Goal: Information Seeking & Learning: Learn about a topic

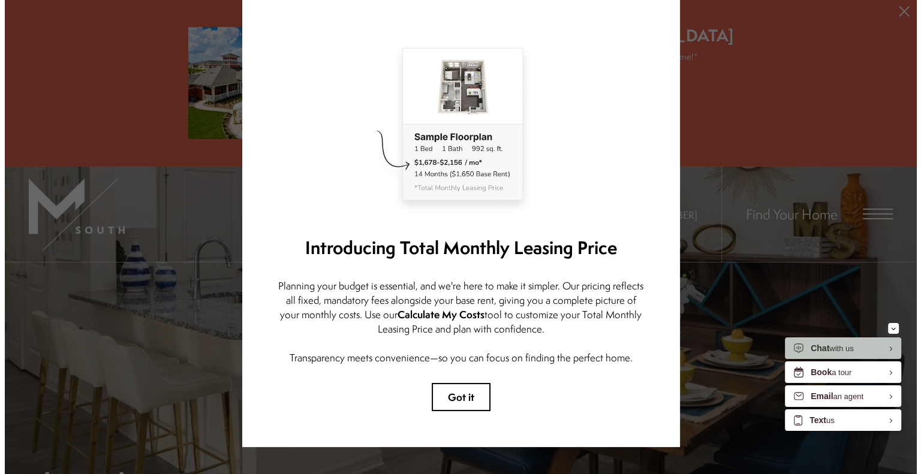
scroll to position [50, 0]
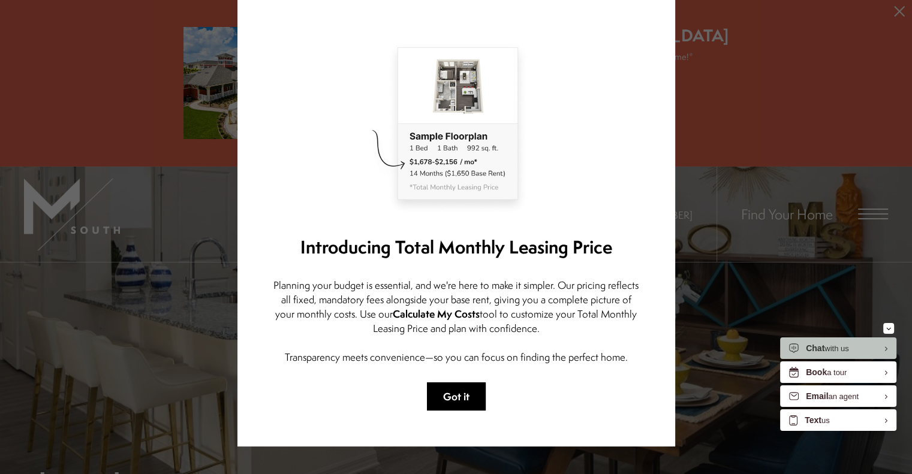
click at [458, 387] on button "Got it" at bounding box center [456, 396] width 59 height 28
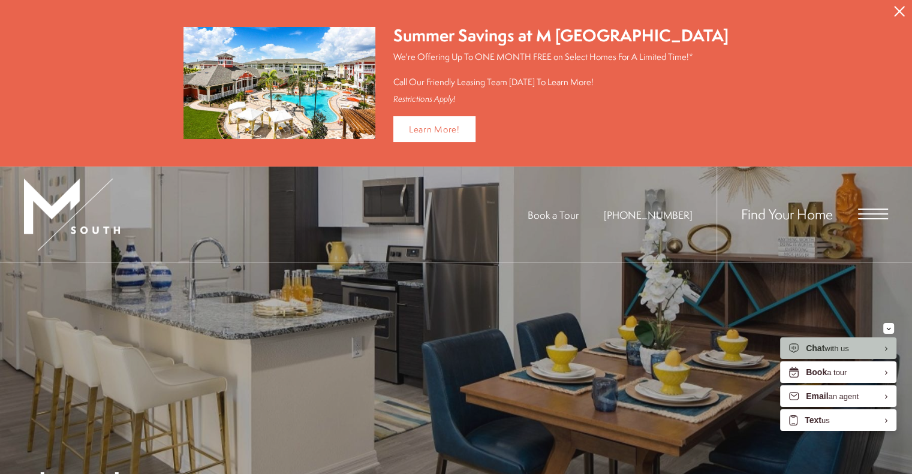
click at [867, 204] on div "Find Your Home" at bounding box center [801, 214] width 171 height 95
click at [866, 220] on div "Find Your Home" at bounding box center [801, 214] width 171 height 95
click at [867, 220] on div "Find Your Home" at bounding box center [801, 214] width 171 height 95
click at [867, 213] on span "Open Menu" at bounding box center [873, 214] width 30 height 11
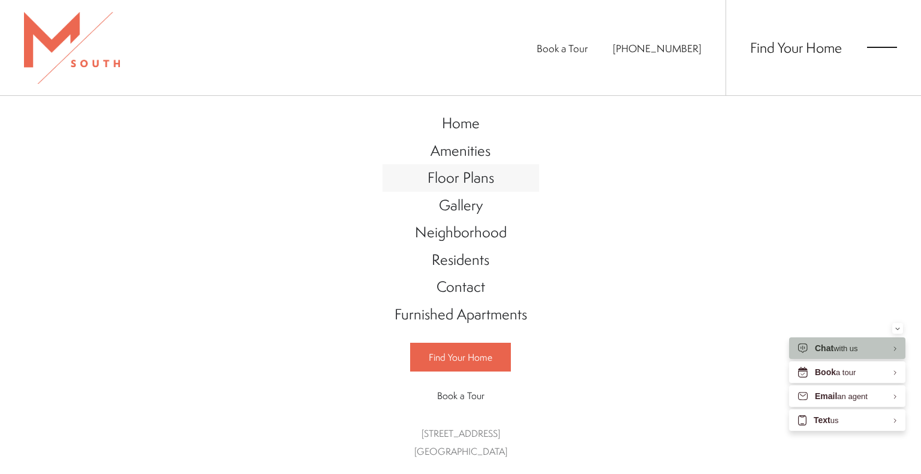
click at [458, 185] on span "Floor Plans" at bounding box center [460, 177] width 67 height 20
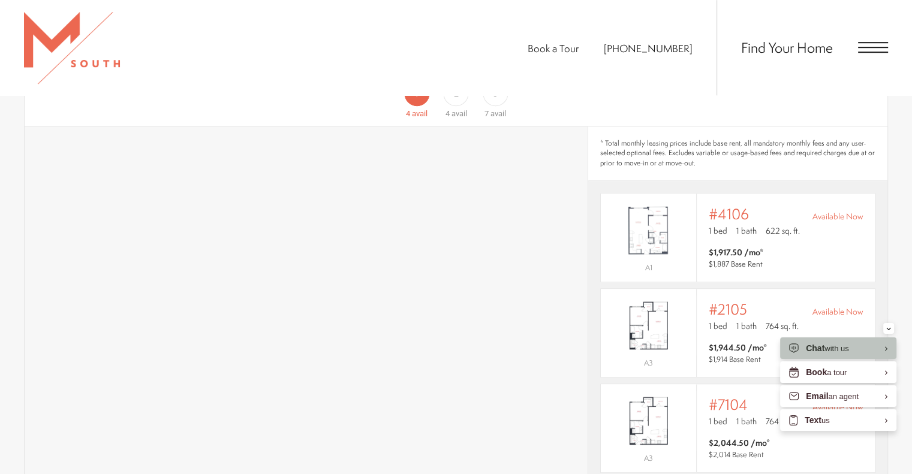
scroll to position [674, 0]
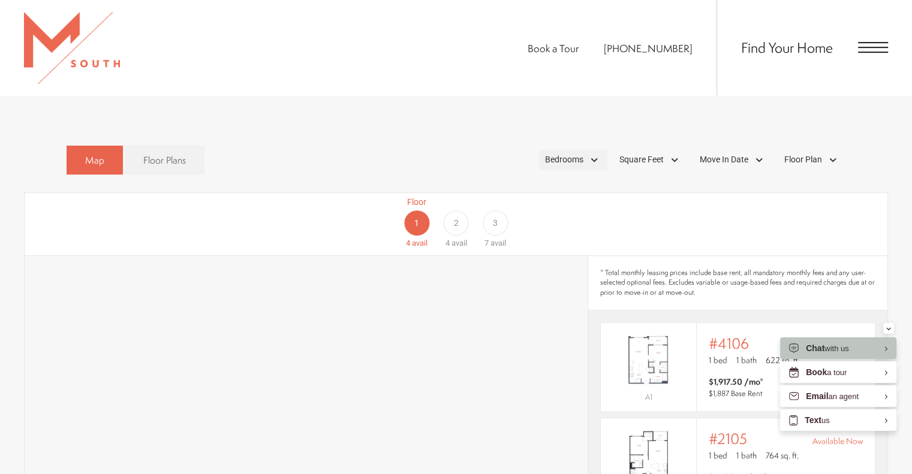
click at [566, 153] on span "Bedrooms" at bounding box center [564, 159] width 38 height 13
click at [547, 209] on span "2 Bedroom" at bounding box center [550, 215] width 60 height 13
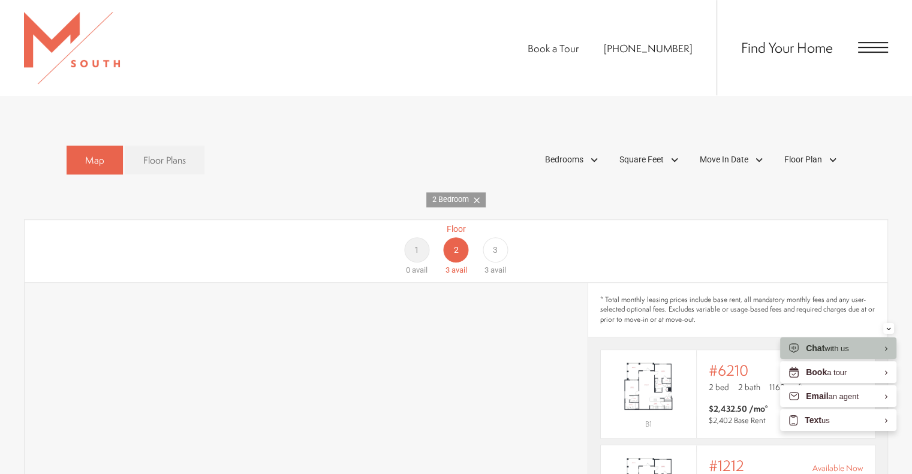
click at [487, 140] on div "Map Floor Plans 1 Bedrooms 1 Bedroom 2 Bedroom Clear" at bounding box center [456, 160] width 779 height 41
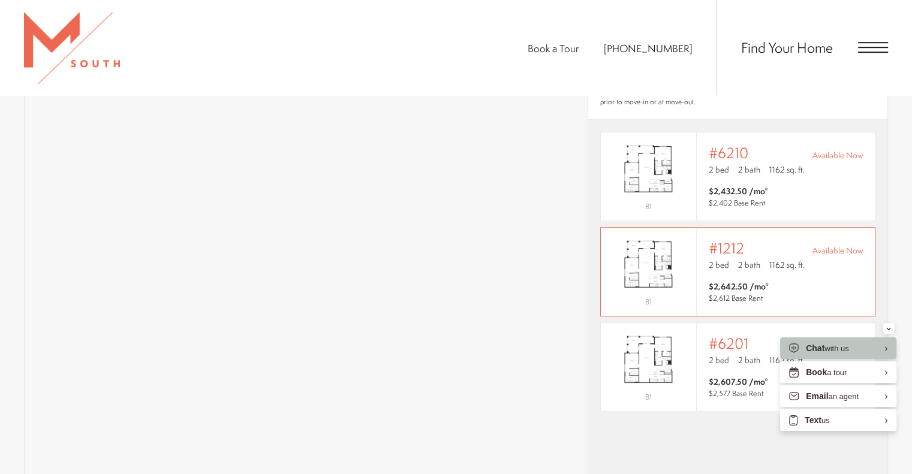
scroll to position [891, 0]
click at [889, 328] on icon "Minimize" at bounding box center [888, 328] width 5 height 3
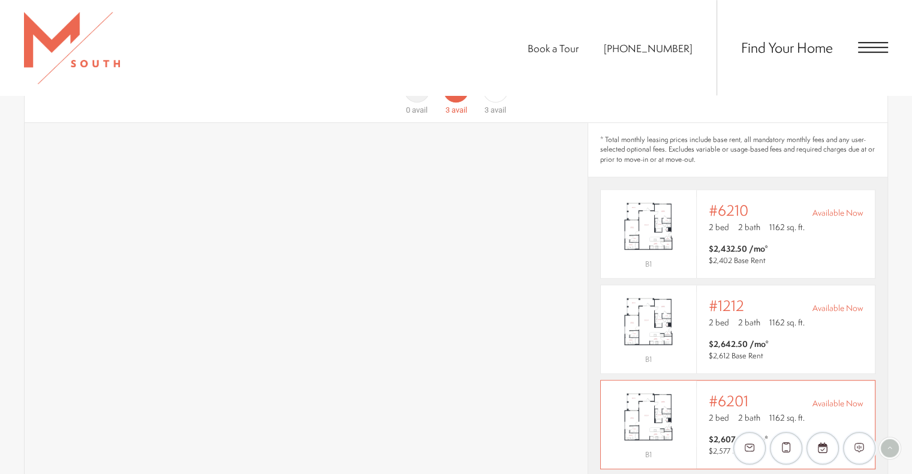
scroll to position [833, 0]
click at [674, 213] on img "View #6210" at bounding box center [648, 227] width 95 height 60
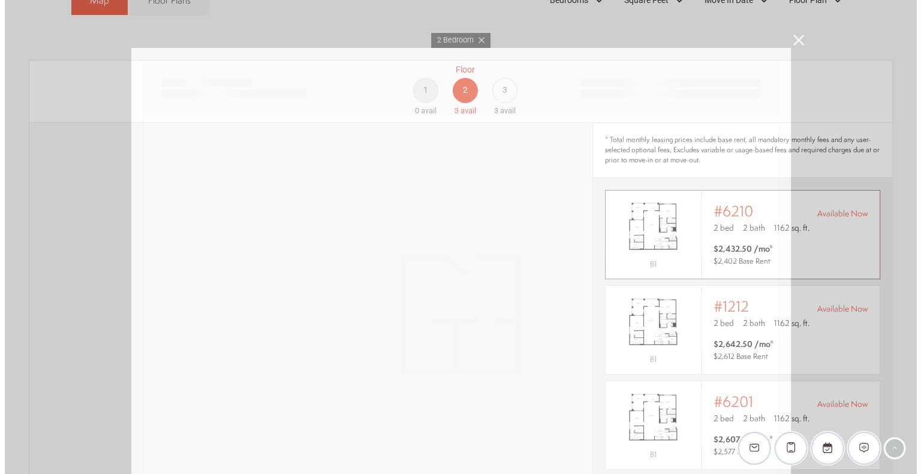
scroll to position [0, 0]
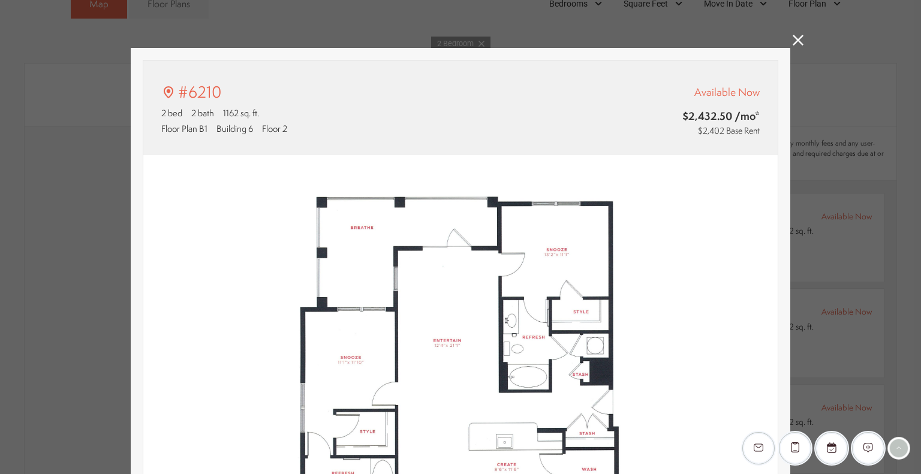
type input "**********"
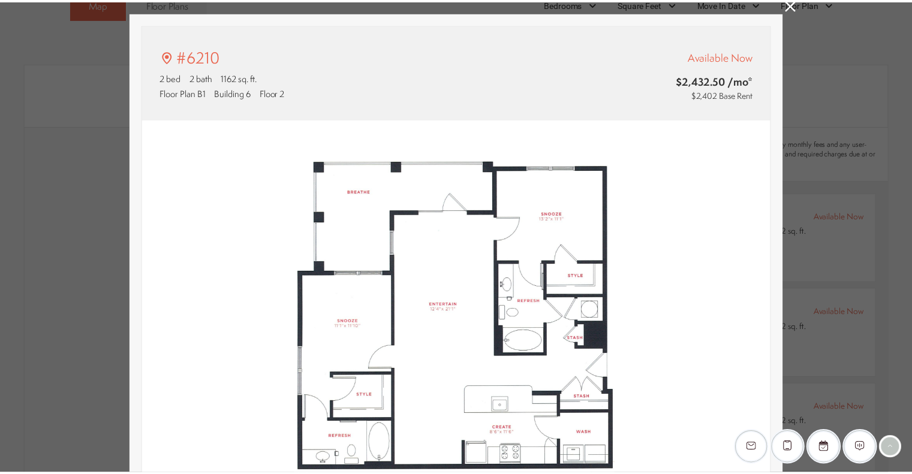
scroll to position [833, 0]
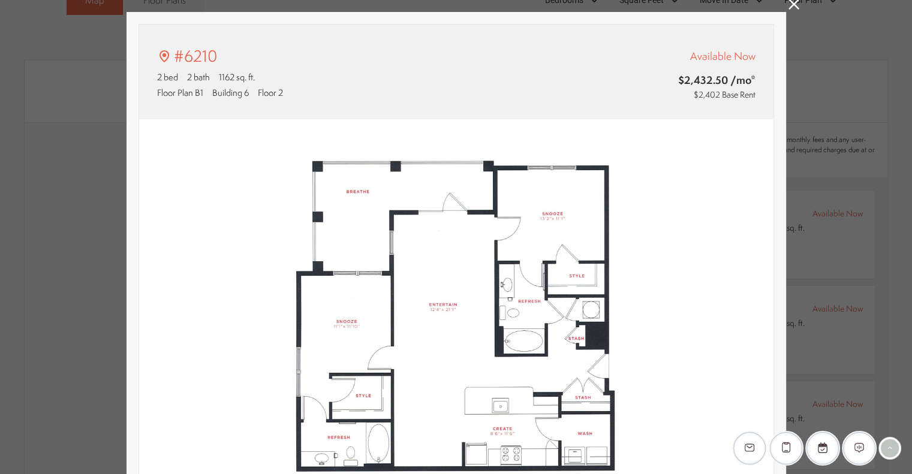
click at [784, 10] on div "#6210 2 bed 2 bath 1162 sq. ft. Floor Plan B1 Building 6 Floor 2 Available Now …" at bounding box center [456, 237] width 912 height 474
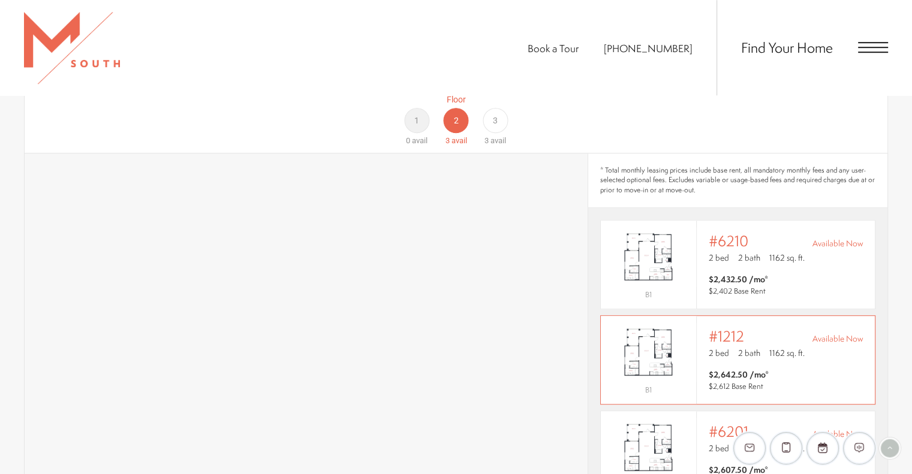
scroll to position [802, 0]
click at [484, 108] on div "3" at bounding box center [494, 120] width 25 height 25
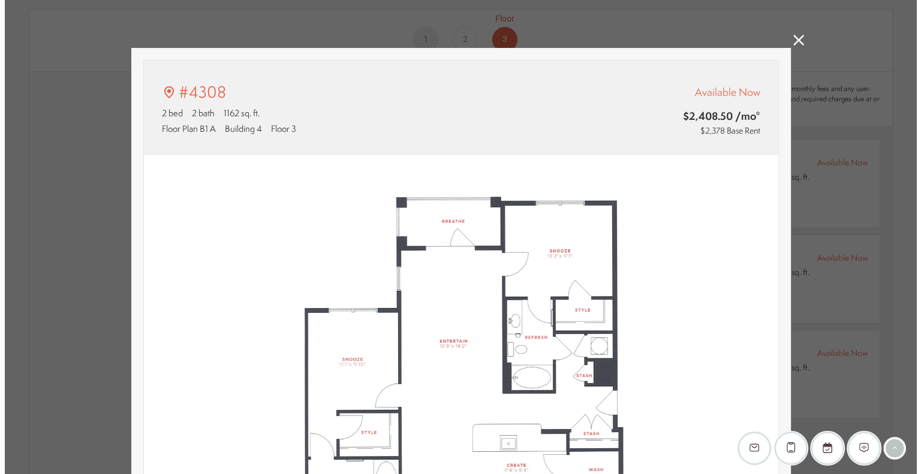
scroll to position [0, 0]
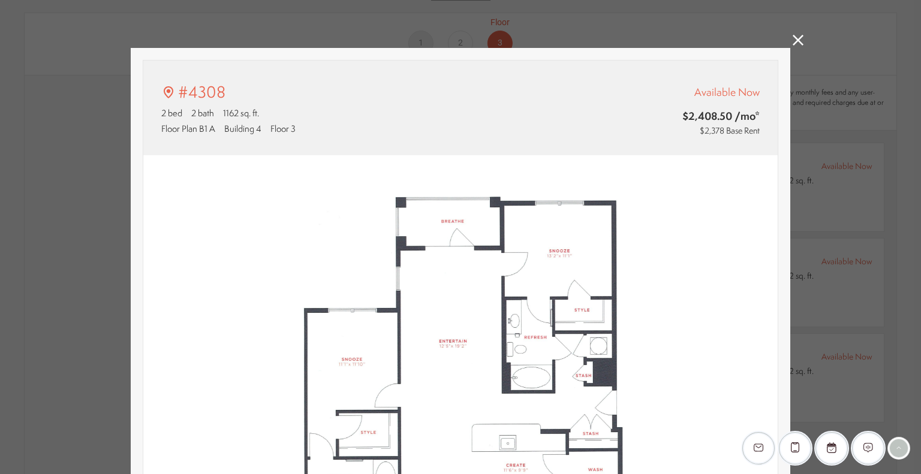
type input "**********"
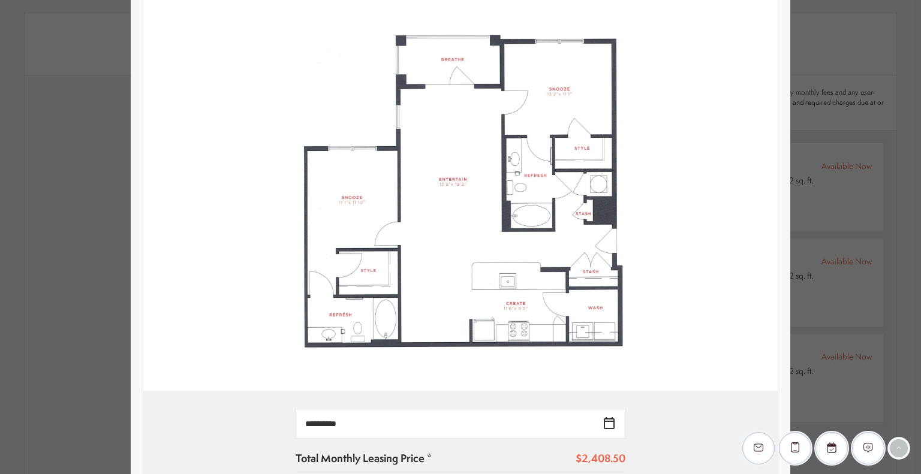
scroll to position [162, 0]
click at [889, 150] on div "#4308 2 bed 2 bath 1162 sq. ft. Floor Plan B1 A Building 4 Floor 3 Available No…" at bounding box center [460, 237] width 921 height 474
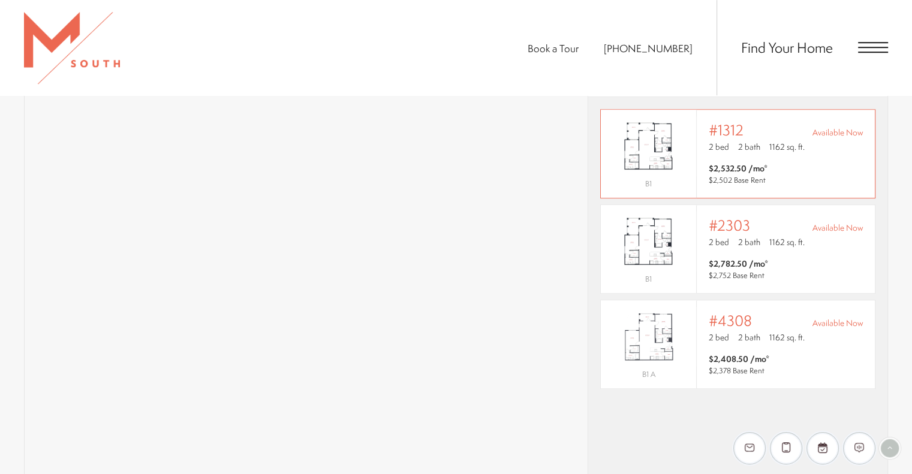
scroll to position [913, 0]
click at [635, 315] on img "View #4308" at bounding box center [648, 337] width 95 height 60
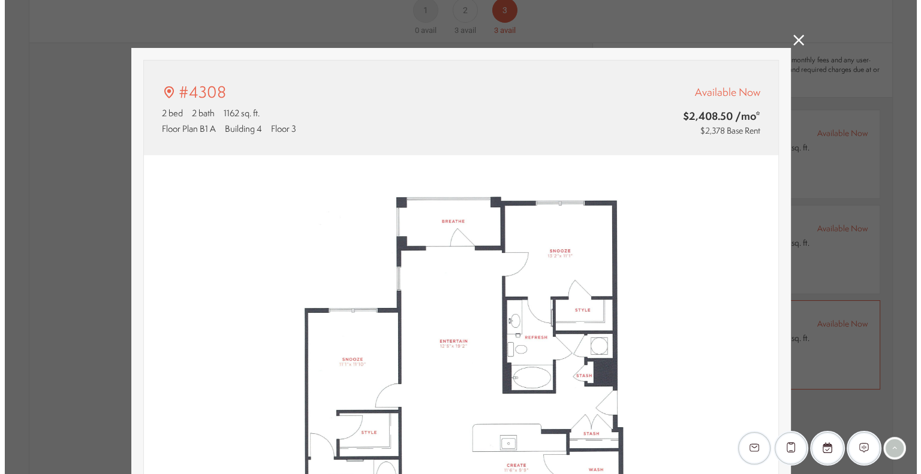
scroll to position [0, 0]
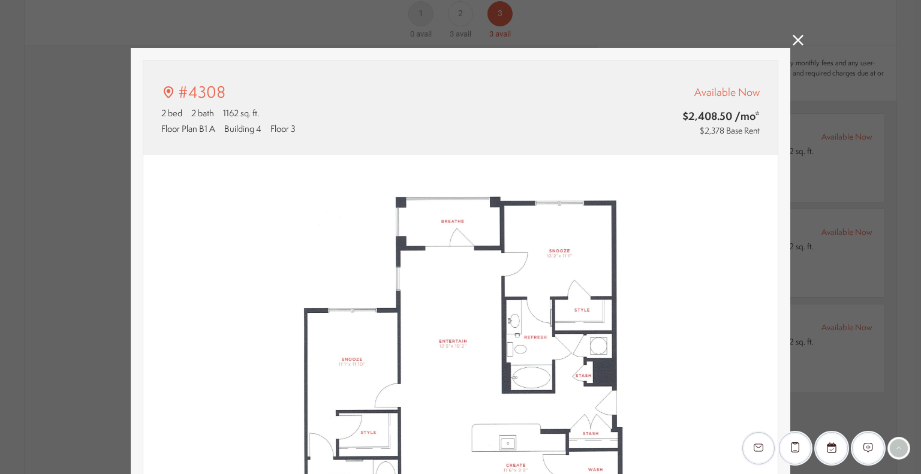
click at [793, 38] on icon at bounding box center [797, 40] width 11 height 11
click at [792, 35] on icon at bounding box center [797, 40] width 11 height 11
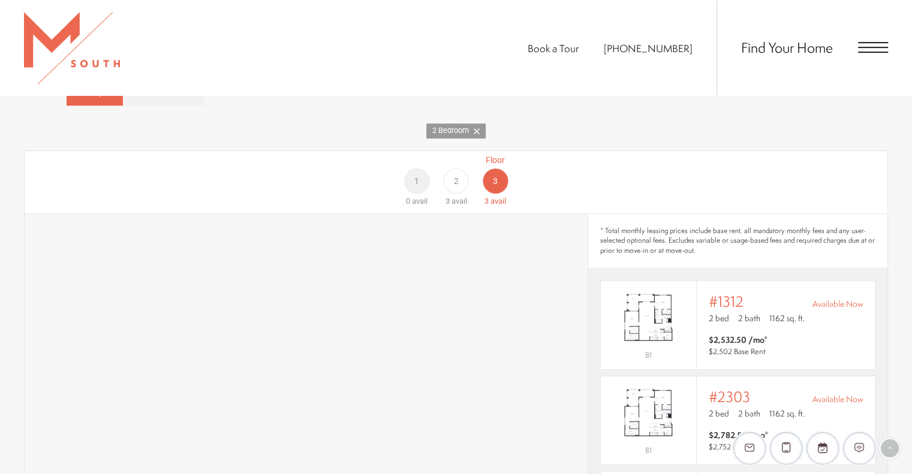
scroll to position [730, 0]
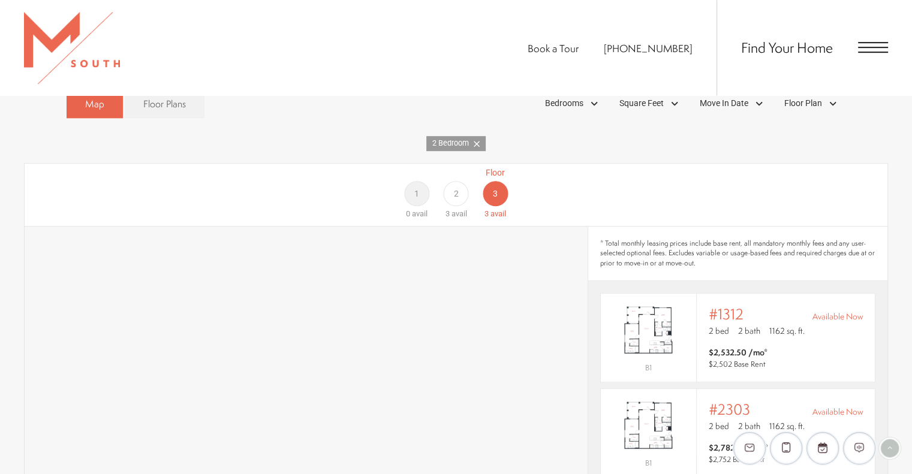
click at [479, 141] on icon at bounding box center [476, 144] width 6 height 6
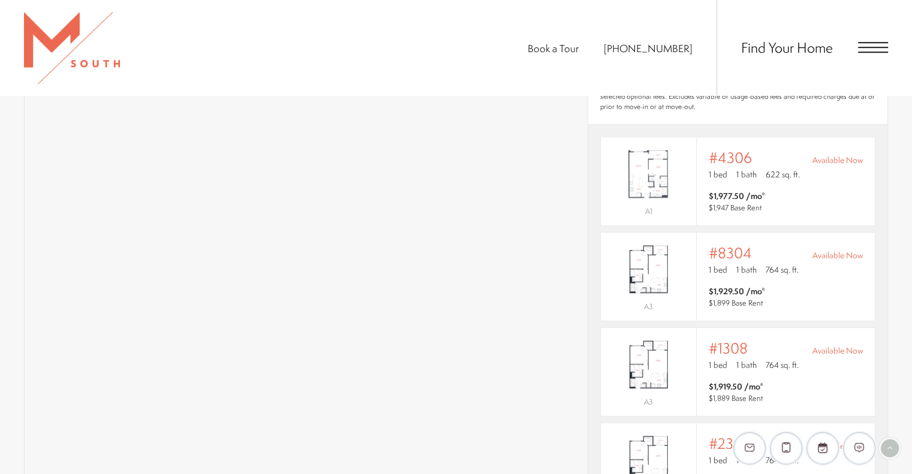
scroll to position [860, 0]
click at [642, 239] on img "View #8304" at bounding box center [648, 269] width 95 height 60
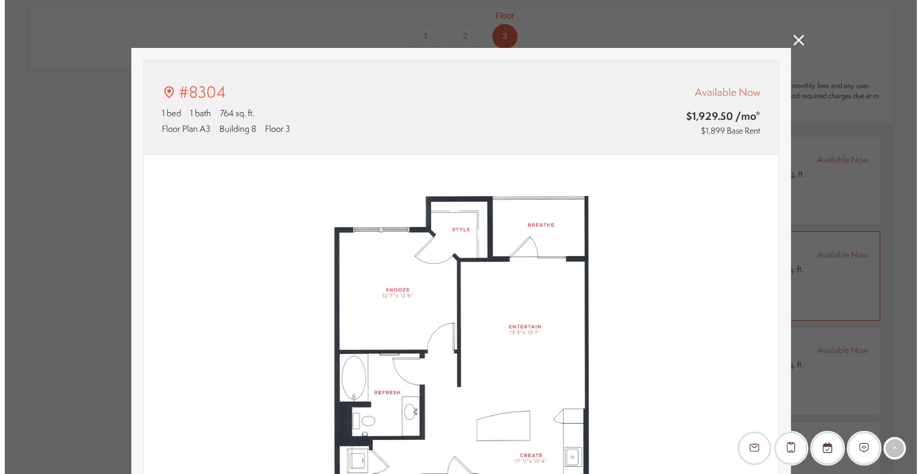
scroll to position [0, 0]
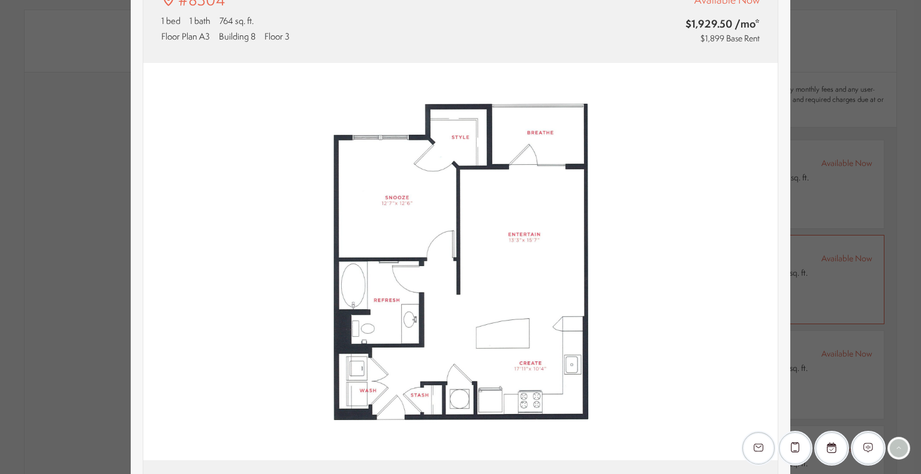
type input "**********"
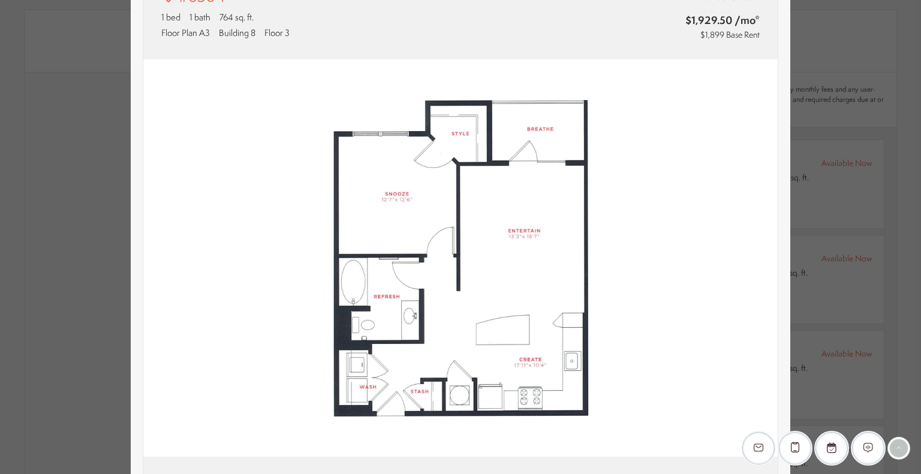
click at [798, 162] on div "#8304 1 bed 1 bath 764 sq. ft. Floor Plan A3 Building 8 Floor 3 Available Now $…" at bounding box center [460, 237] width 921 height 474
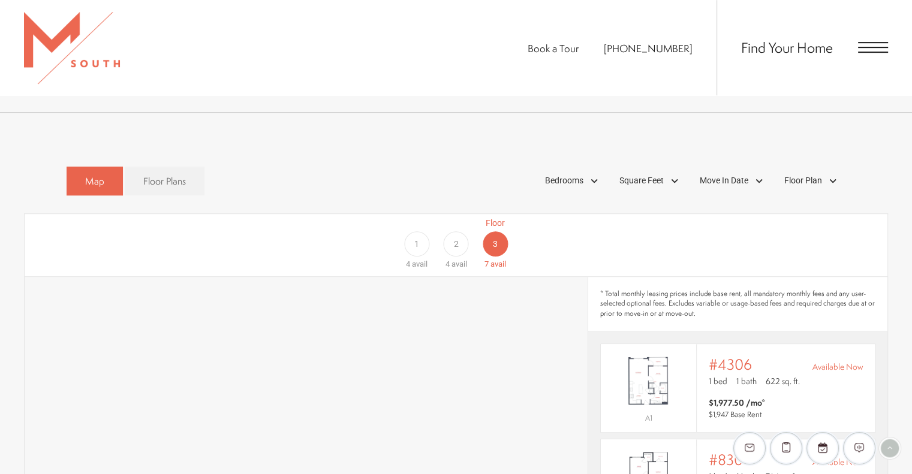
scroll to position [652, 0]
click at [568, 175] on span "Bedrooms" at bounding box center [564, 181] width 38 height 13
click at [565, 252] on span "3 Bedroom" at bounding box center [550, 258] width 60 height 13
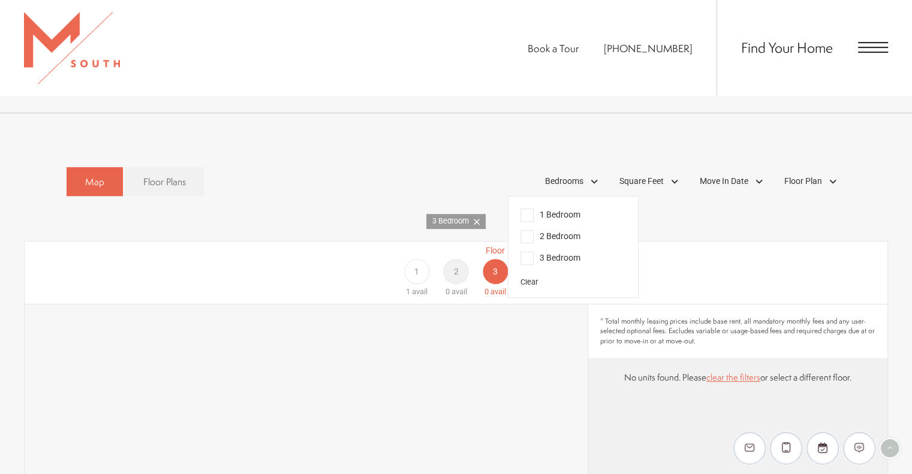
click at [417, 259] on div "1" at bounding box center [416, 271] width 25 height 25
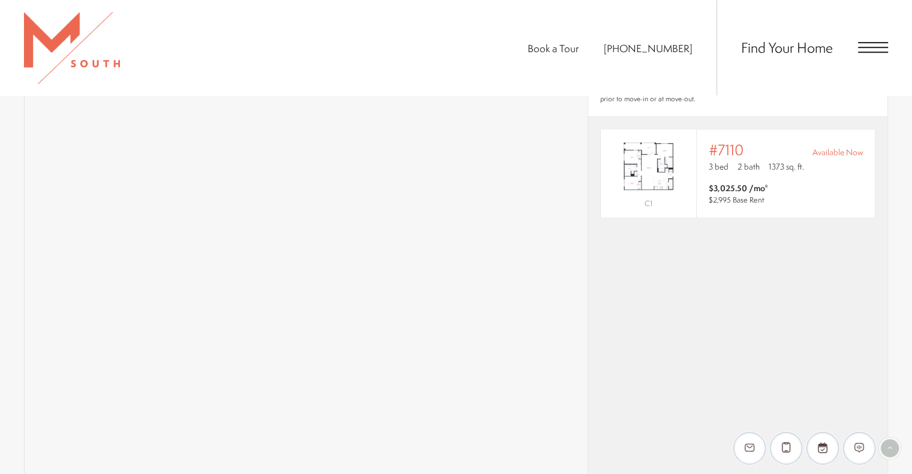
scroll to position [895, 0]
click at [659, 129] on div "C1" at bounding box center [649, 173] width 96 height 88
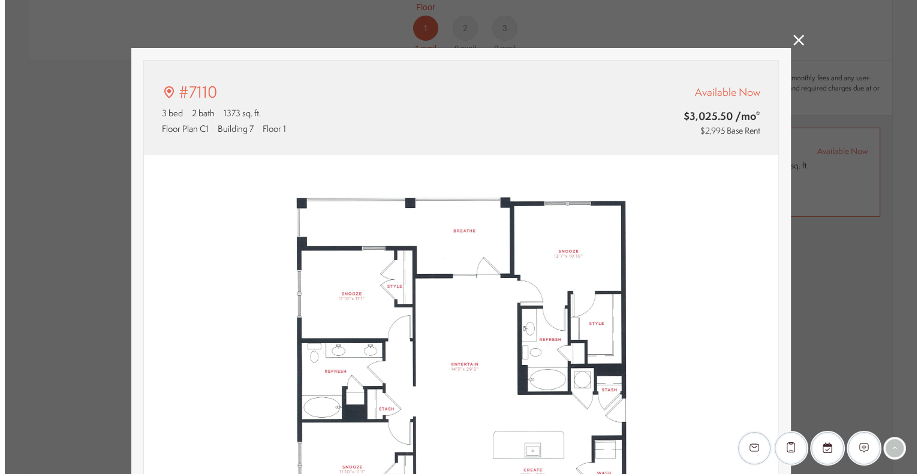
scroll to position [0, 0]
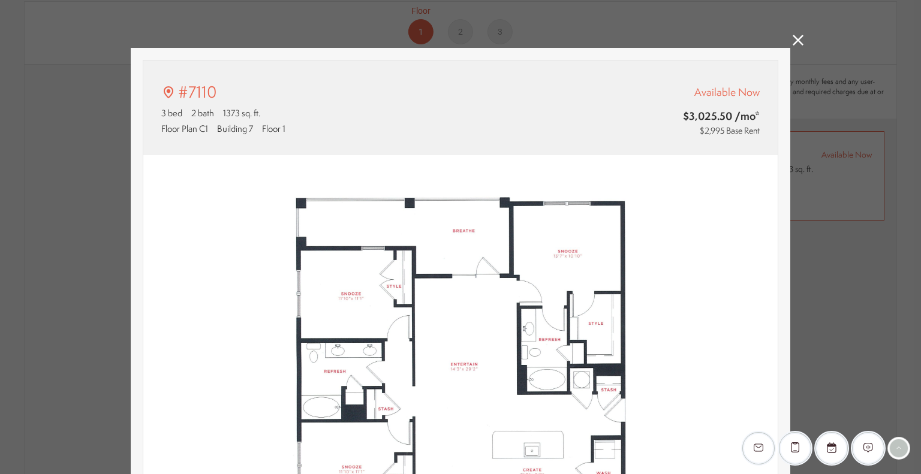
type input "**********"
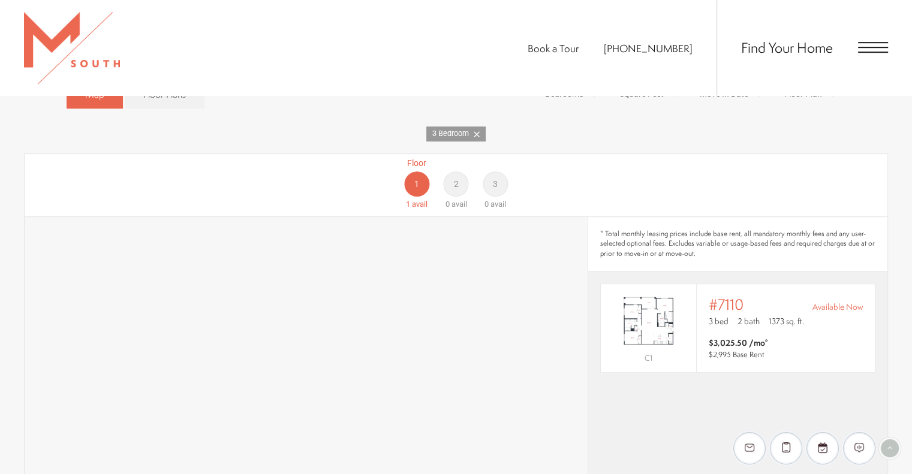
scroll to position [738, 0]
click at [475, 132] on icon at bounding box center [476, 135] width 6 height 6
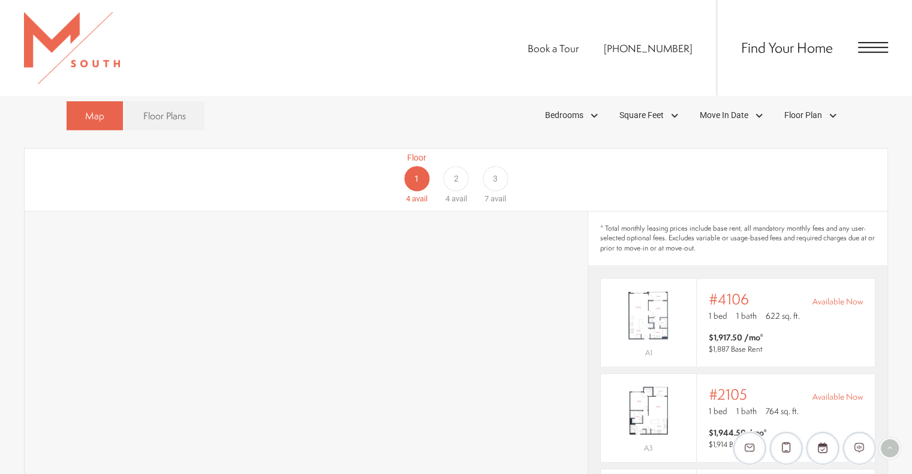
scroll to position [717, 0]
click at [574, 110] on span "Bedrooms" at bounding box center [564, 116] width 38 height 13
click at [556, 165] on span "2 Bedroom" at bounding box center [550, 171] width 60 height 13
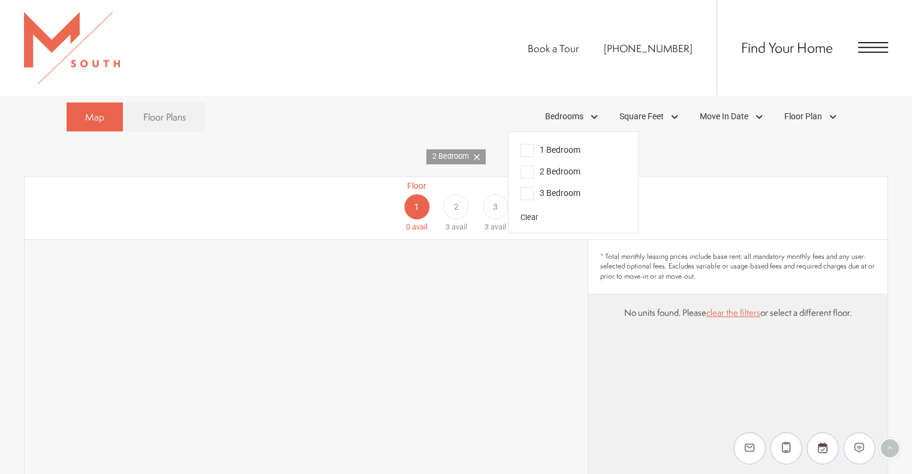
click at [686, 240] on div "* Total monthly leasing prices include base rent, all mandatory monthly fees an…" at bounding box center [737, 267] width 299 height 55
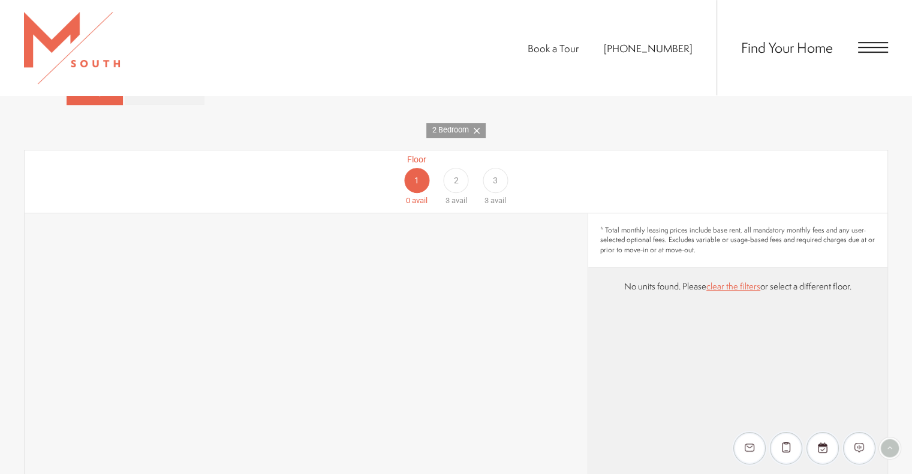
scroll to position [790, 0]
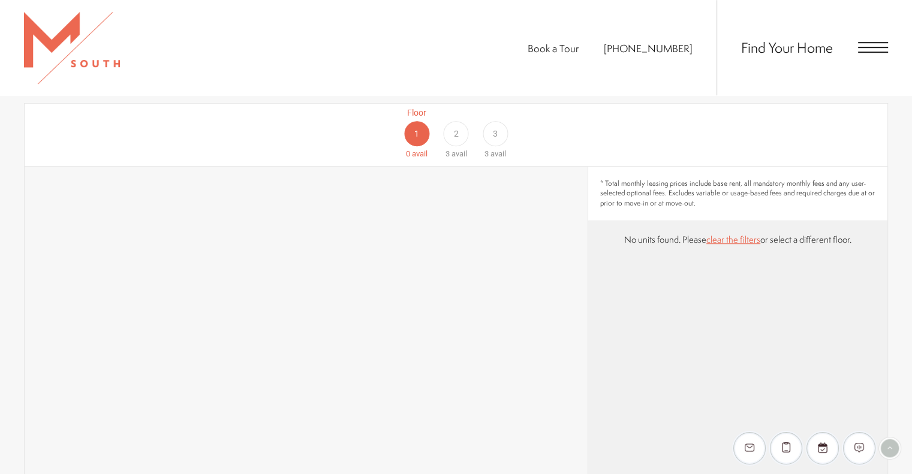
click at [421, 120] on div "Floor 1 0 avail Floor 2 3 avail Floor 3 3 avail" at bounding box center [828, 133] width 862 height 53
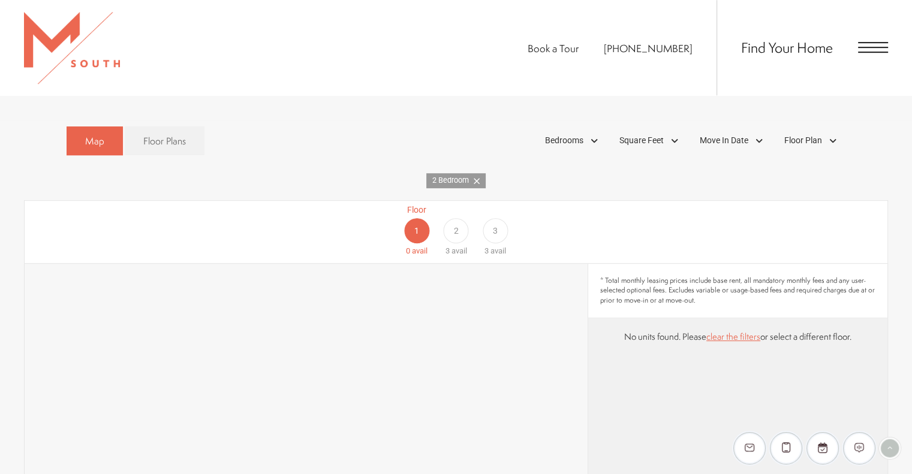
scroll to position [689, 0]
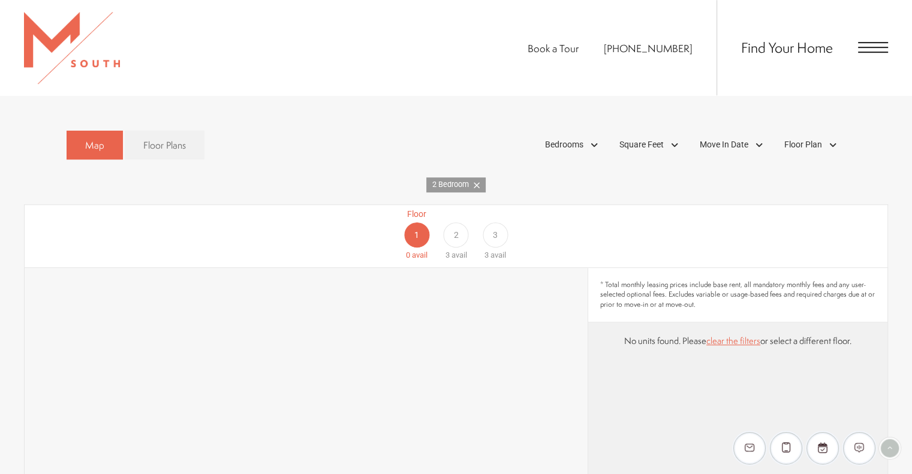
click at [473, 182] on icon at bounding box center [476, 185] width 6 height 6
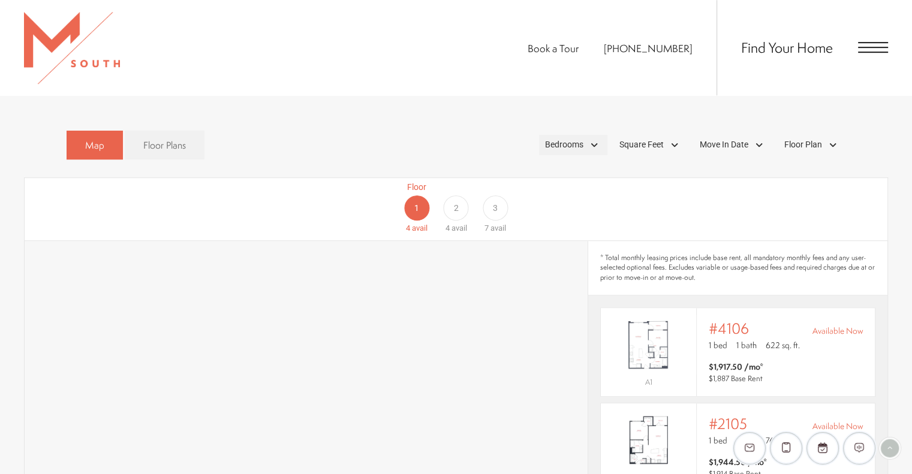
click at [571, 135] on div "Bedrooms" at bounding box center [573, 145] width 68 height 20
click at [556, 194] on span "2 Bedroom" at bounding box center [550, 200] width 60 height 13
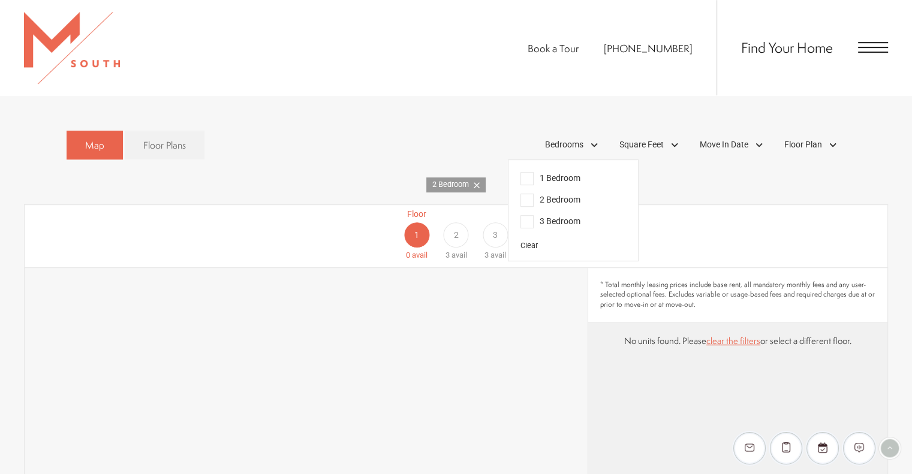
click at [687, 210] on div "Floor 1 0 avail Floor 2 3 avail Floor 3 3 avail" at bounding box center [828, 234] width 862 height 53
click at [446, 224] on div "2" at bounding box center [455, 234] width 25 height 25
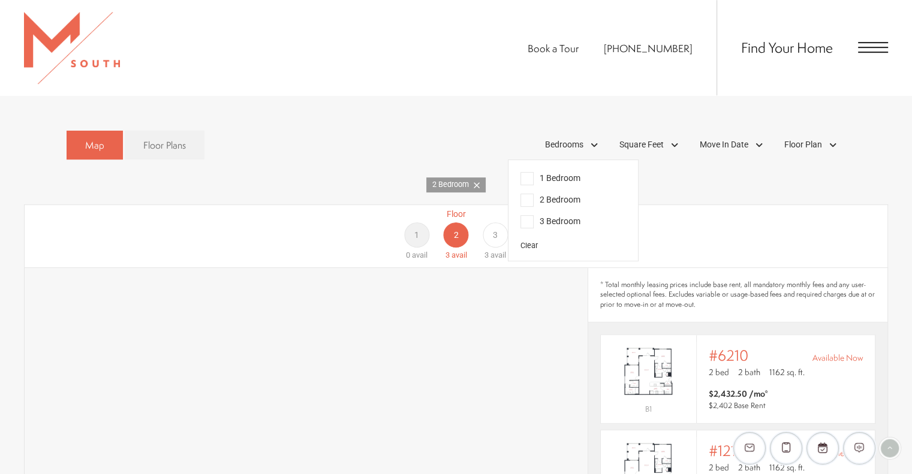
click at [487, 222] on div "3" at bounding box center [494, 234] width 25 height 25
click at [454, 229] on span "2" at bounding box center [455, 235] width 5 height 13
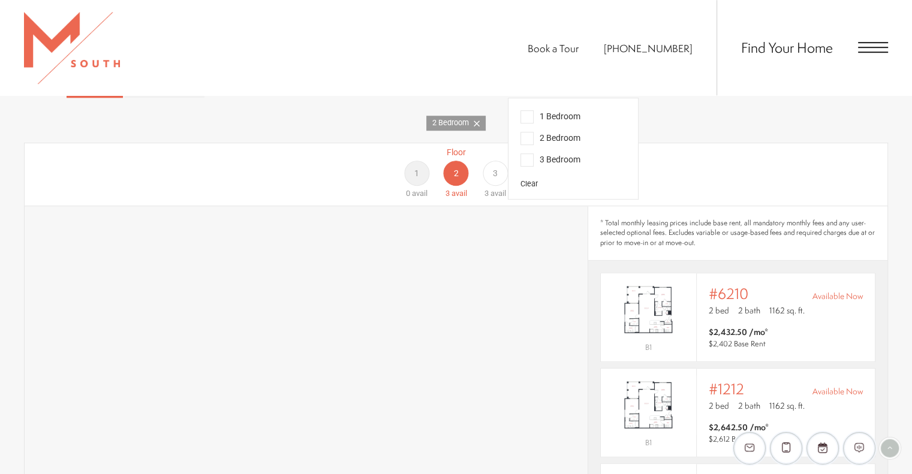
scroll to position [749, 0]
click at [482, 150] on div "Floor 3 3 avail" at bounding box center [494, 173] width 39 height 53
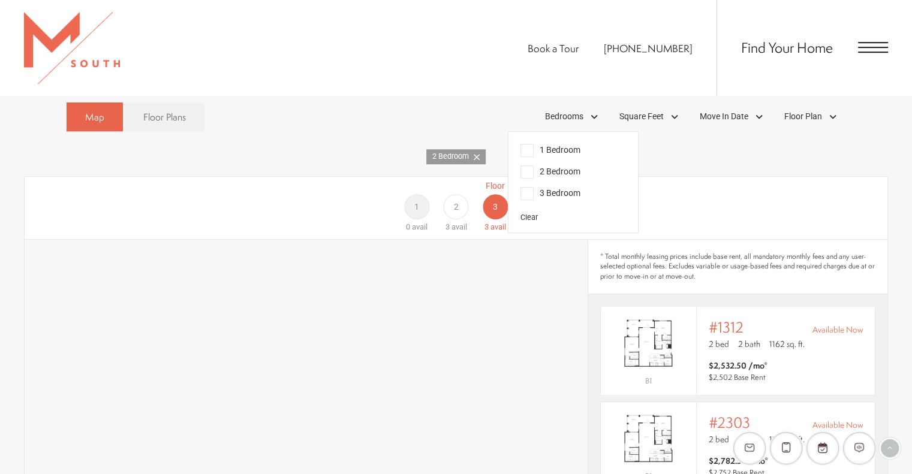
scroll to position [713, 0]
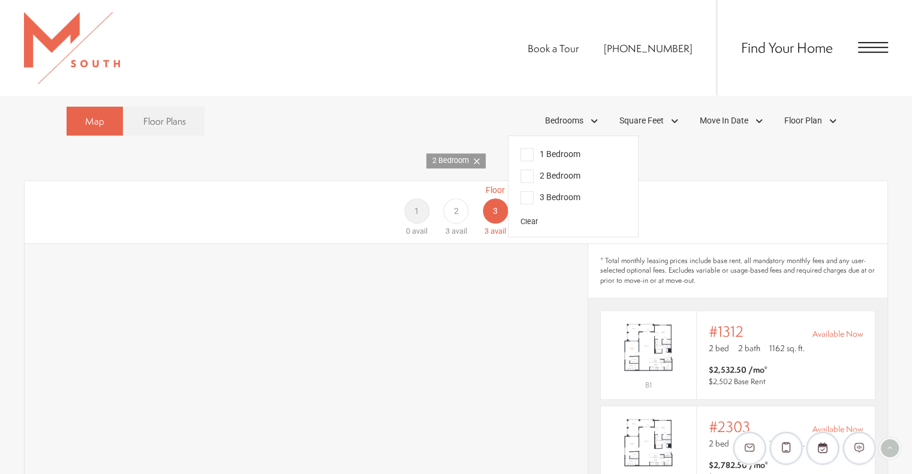
click at [461, 198] on div "2" at bounding box center [455, 210] width 25 height 25
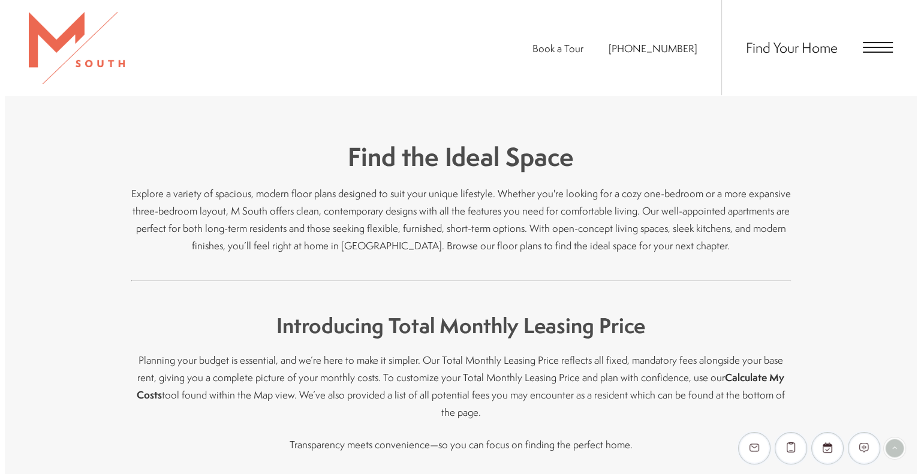
scroll to position [0, 0]
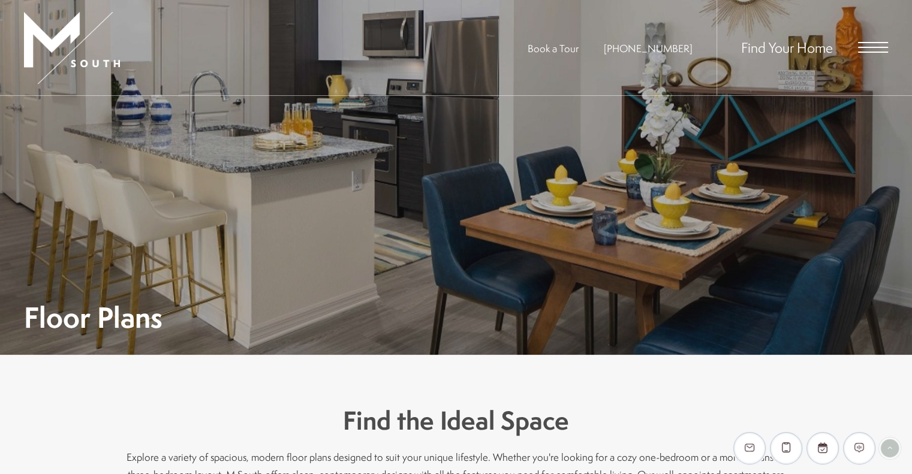
click at [875, 46] on span "Open Menu" at bounding box center [873, 47] width 30 height 11
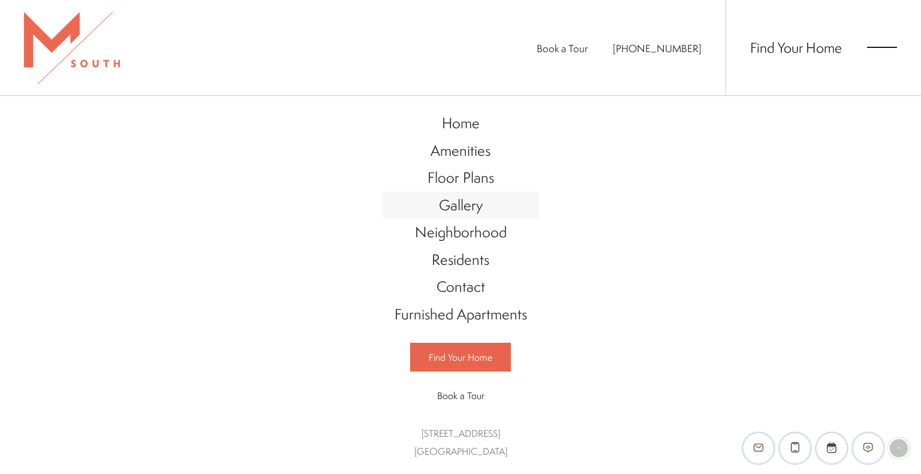
click at [466, 208] on span "Gallery" at bounding box center [461, 205] width 44 height 20
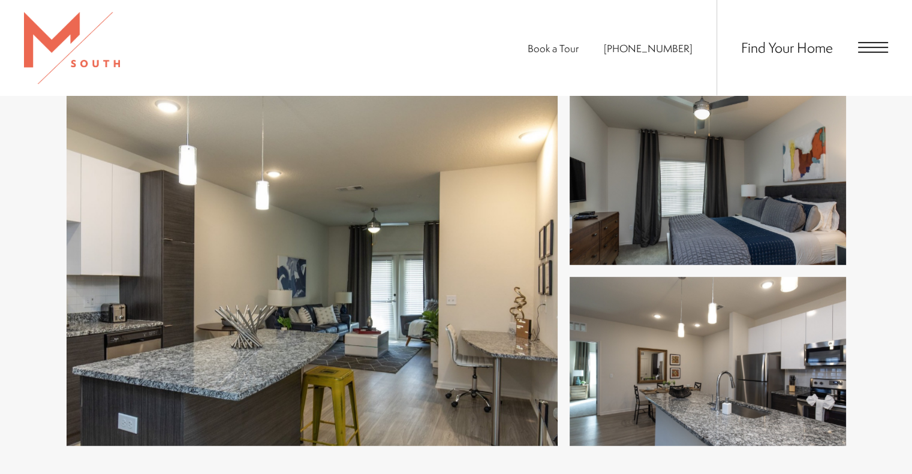
scroll to position [549, 0]
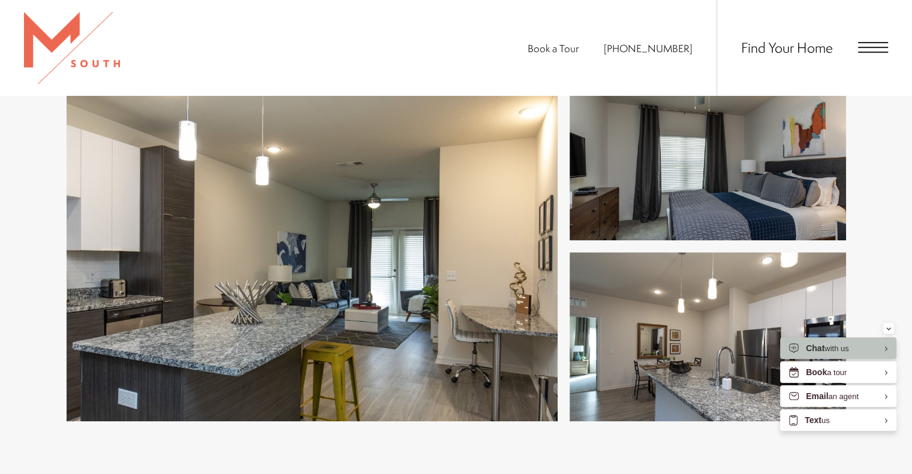
click at [458, 222] on img at bounding box center [312, 246] width 491 height 351
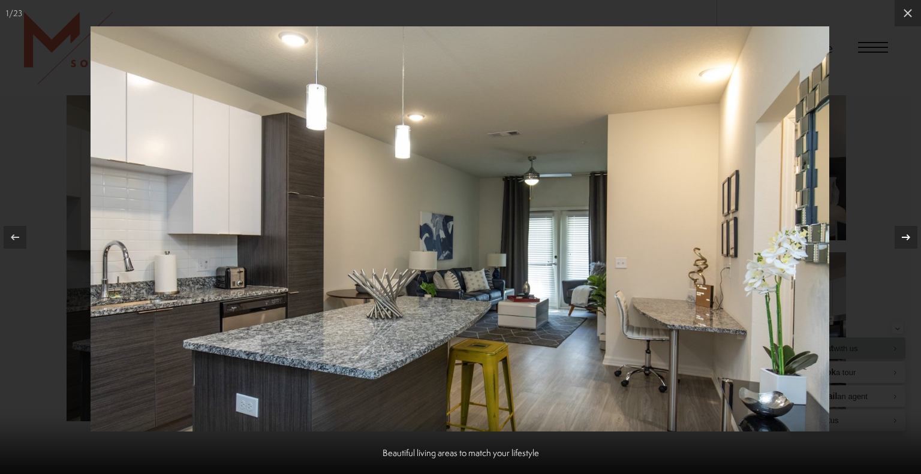
click at [903, 232] on icon at bounding box center [905, 237] width 14 height 14
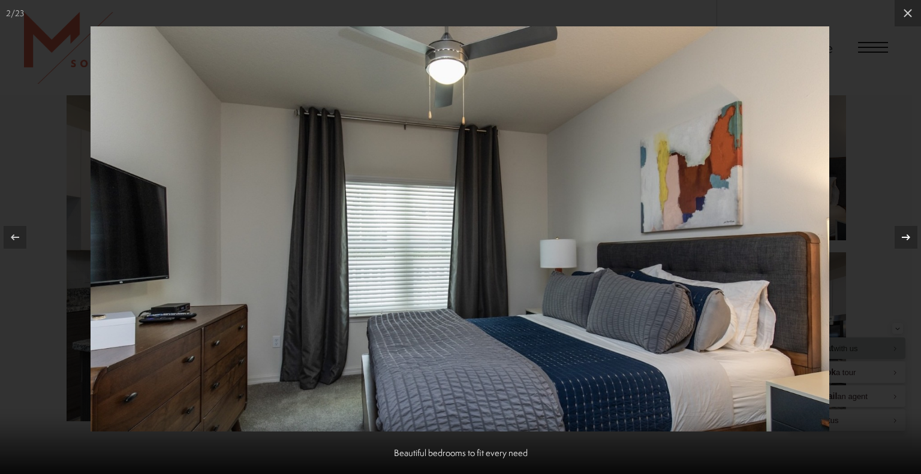
click at [903, 232] on icon at bounding box center [905, 237] width 14 height 14
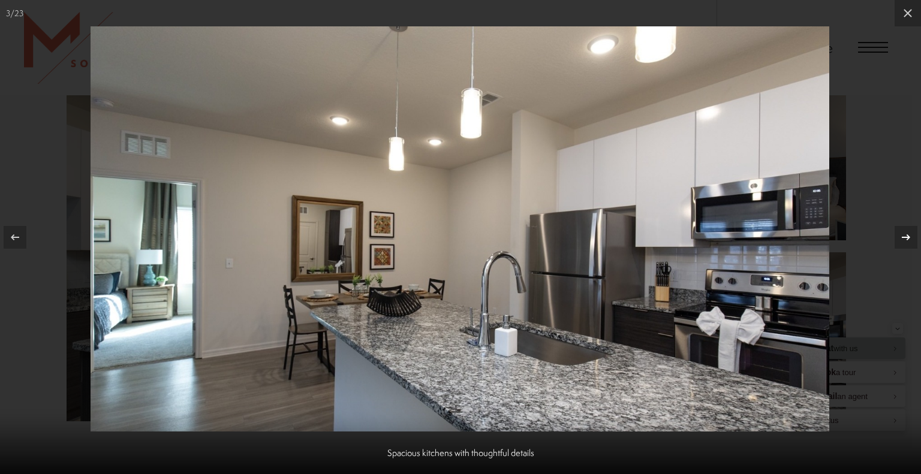
click at [903, 232] on icon at bounding box center [905, 237] width 14 height 14
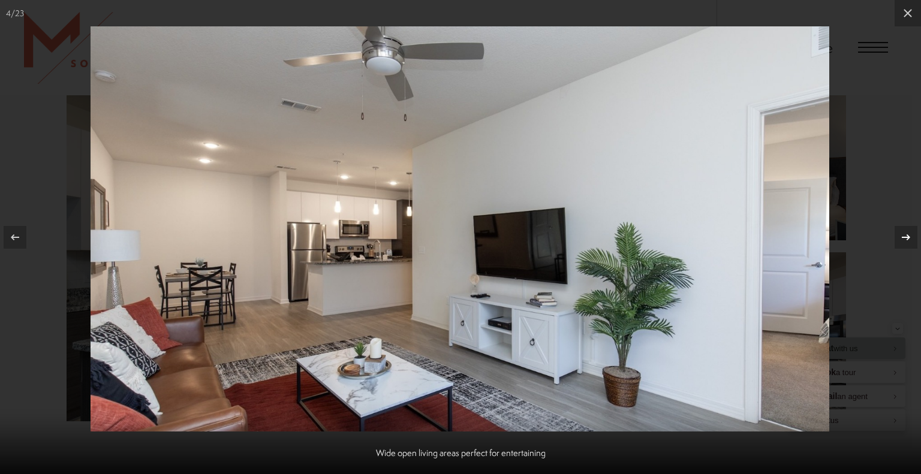
click at [908, 234] on icon at bounding box center [905, 237] width 14 height 14
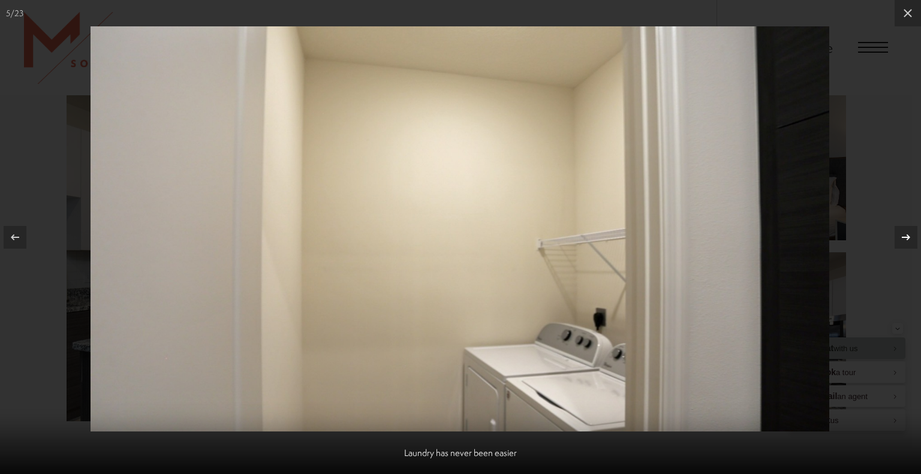
click at [908, 234] on icon at bounding box center [905, 237] width 14 height 14
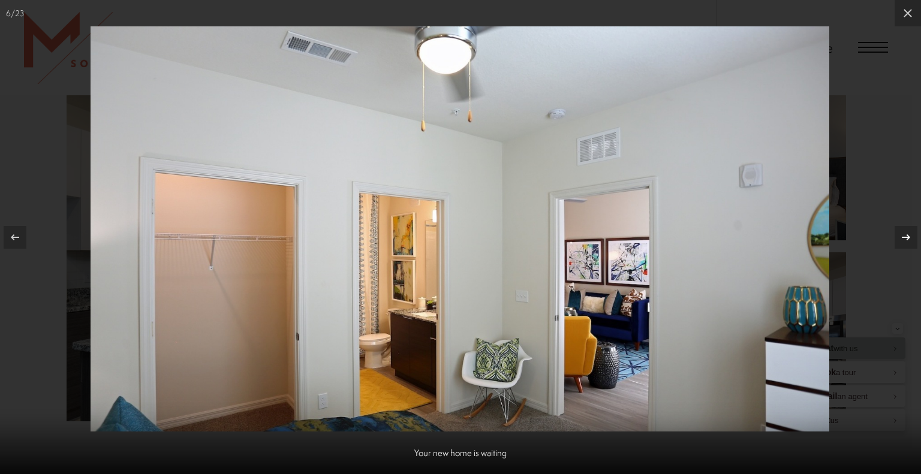
click at [908, 234] on icon at bounding box center [905, 237] width 14 height 14
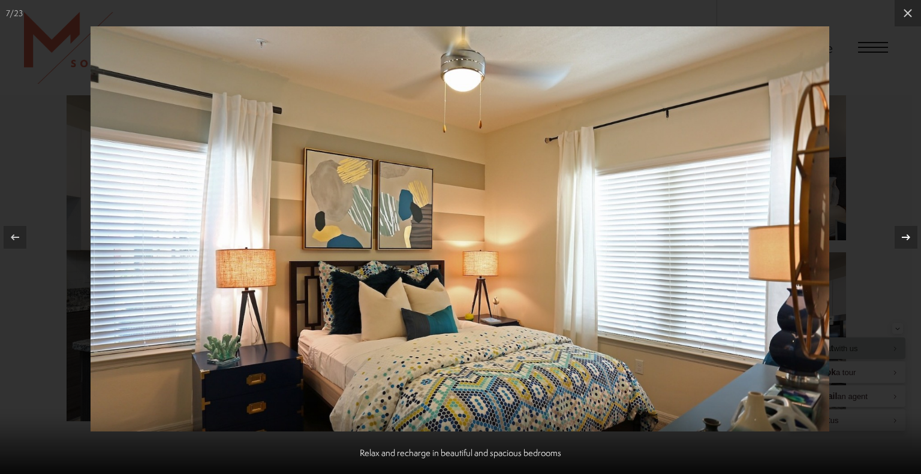
click at [908, 234] on icon at bounding box center [905, 237] width 14 height 14
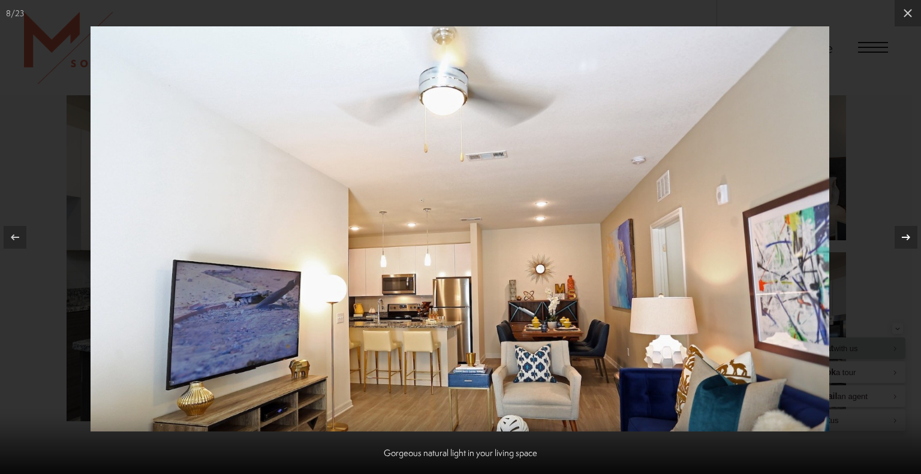
click at [911, 234] on div at bounding box center [905, 237] width 23 height 23
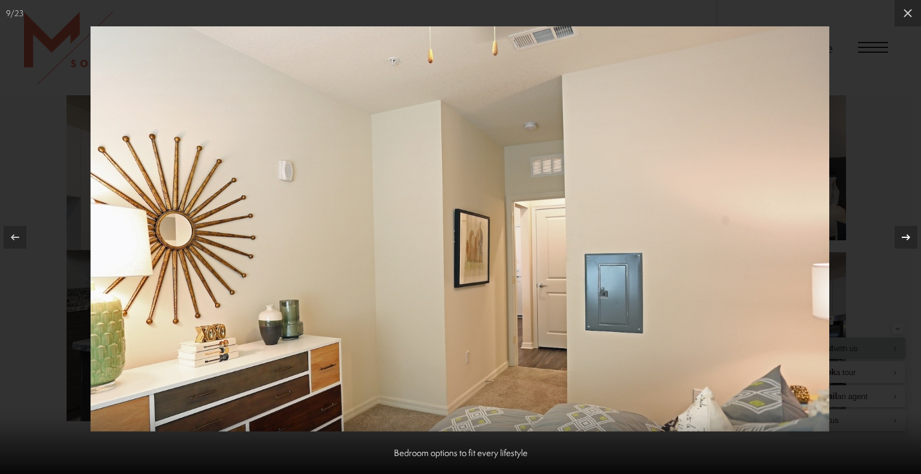
click at [911, 234] on button at bounding box center [900, 237] width 42 height 60
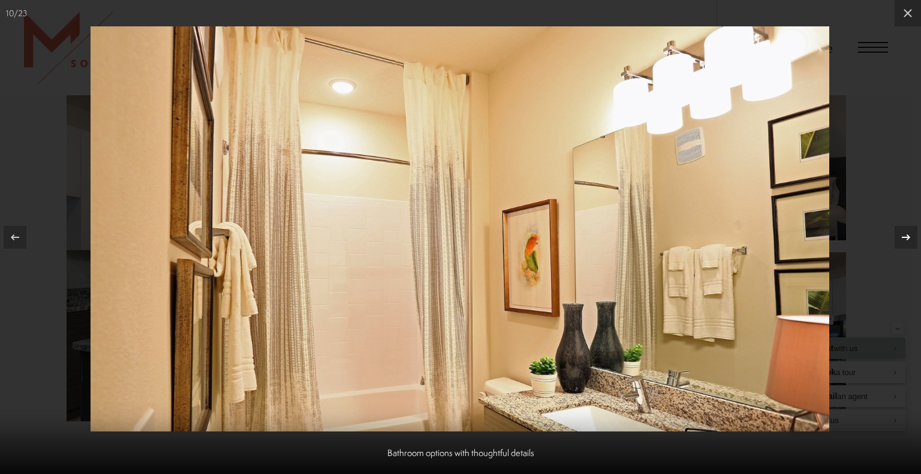
click at [911, 233] on button at bounding box center [900, 237] width 42 height 60
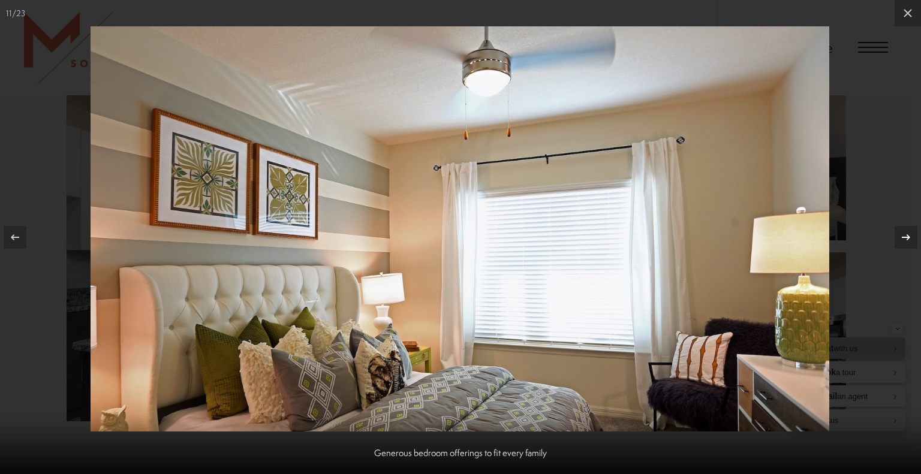
click at [911, 233] on button at bounding box center [900, 237] width 42 height 60
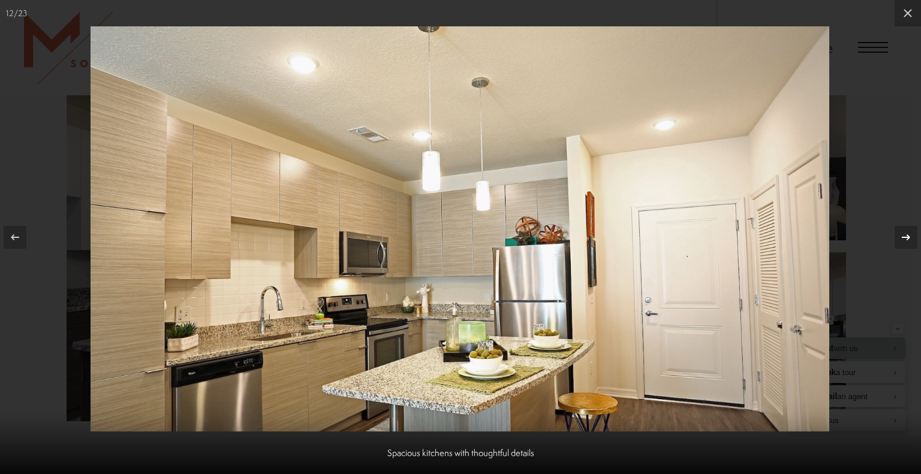
click at [911, 233] on button at bounding box center [900, 237] width 42 height 60
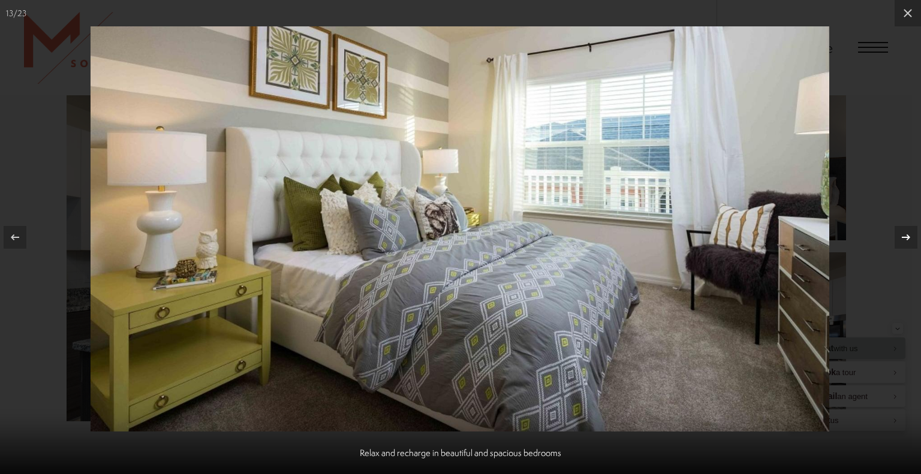
click at [911, 233] on button at bounding box center [900, 237] width 42 height 60
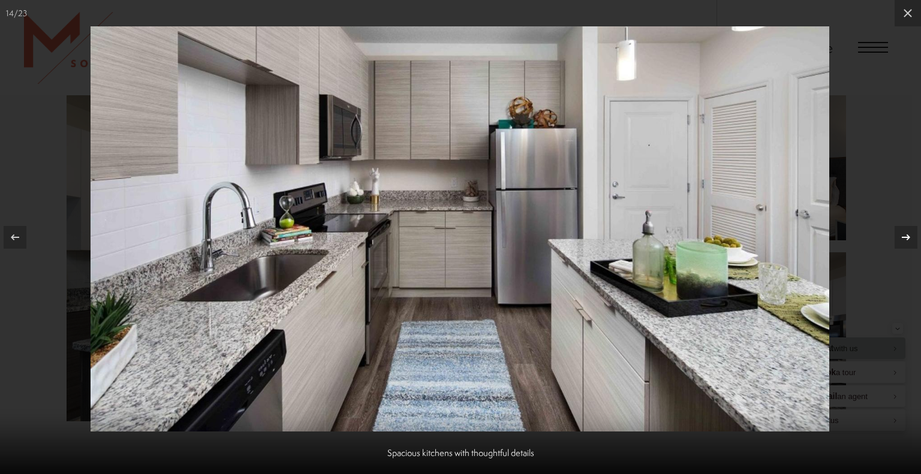
click at [911, 233] on button at bounding box center [900, 237] width 42 height 60
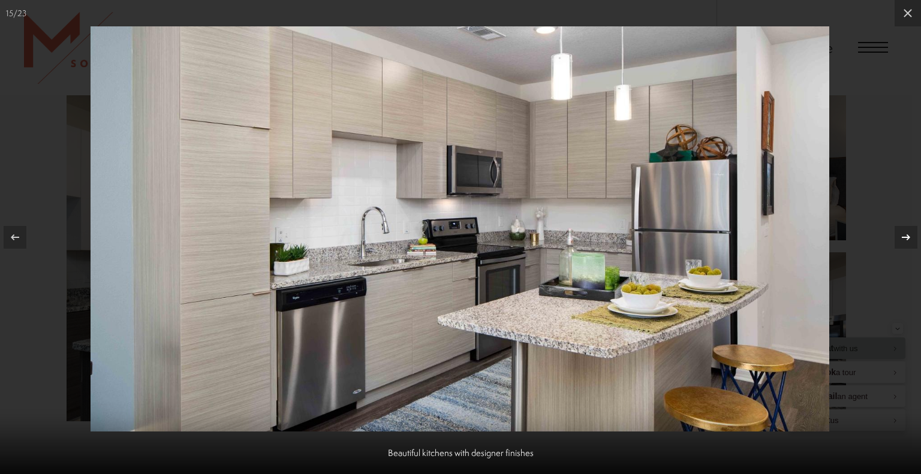
click at [911, 235] on button at bounding box center [900, 237] width 42 height 60
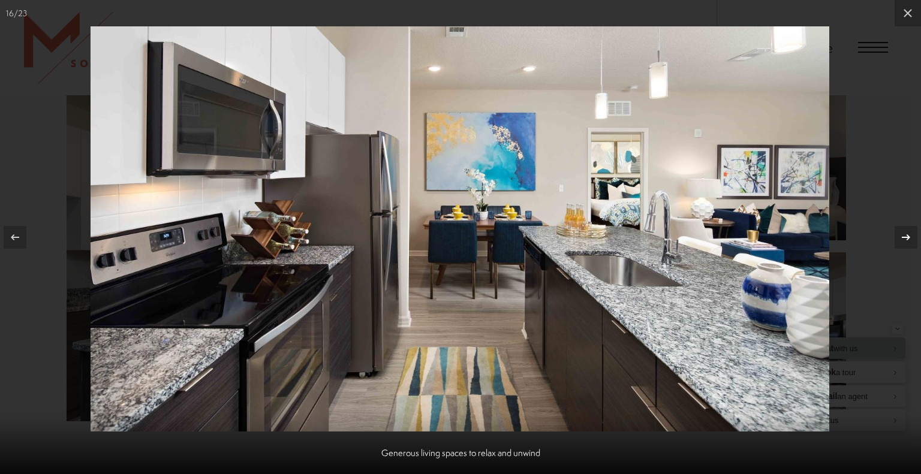
click at [911, 235] on button at bounding box center [900, 237] width 42 height 60
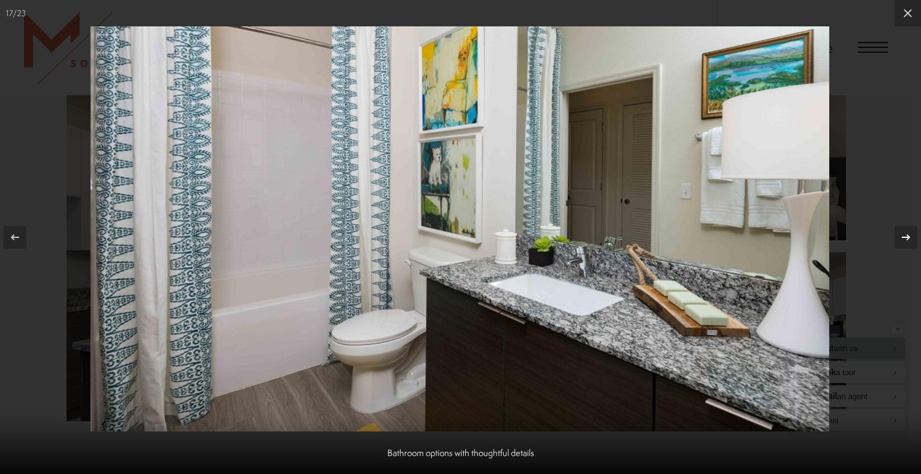
click at [911, 235] on button at bounding box center [900, 237] width 42 height 60
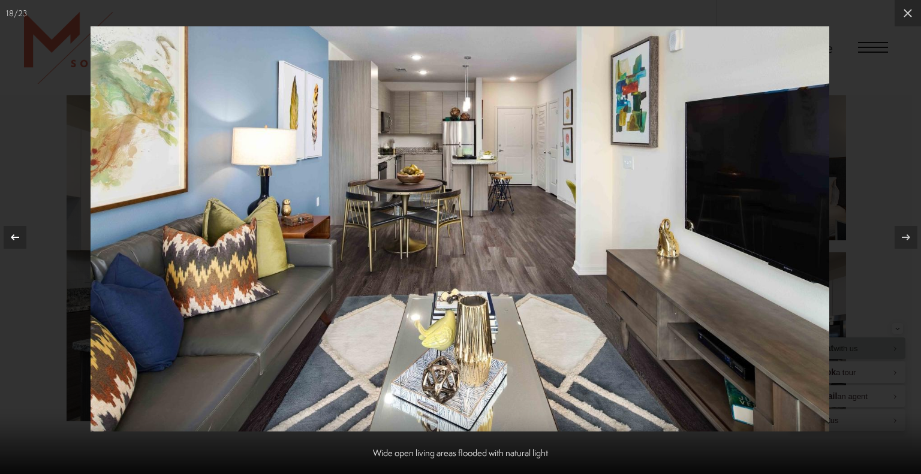
click at [22, 237] on icon at bounding box center [15, 237] width 14 height 14
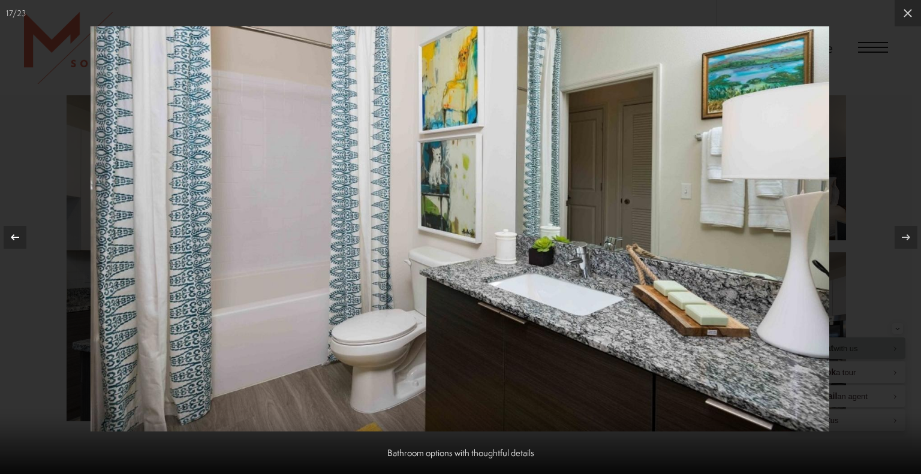
click at [22, 237] on icon at bounding box center [15, 237] width 14 height 14
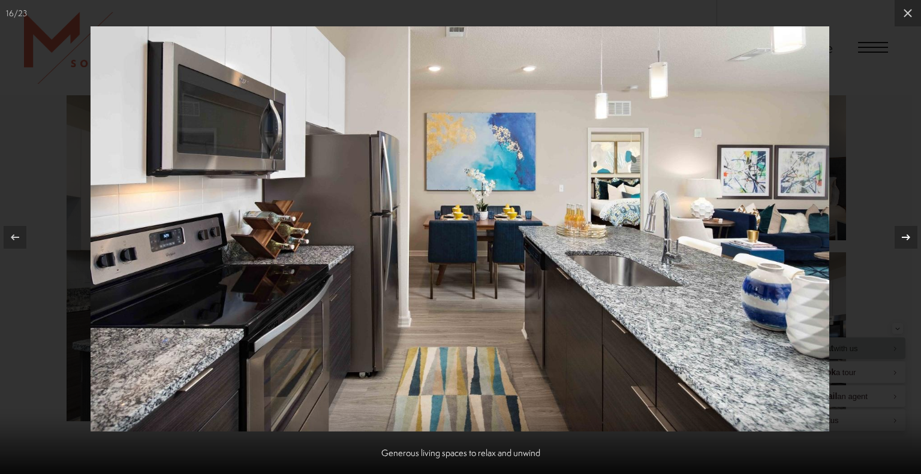
click at [909, 252] on button at bounding box center [900, 237] width 42 height 60
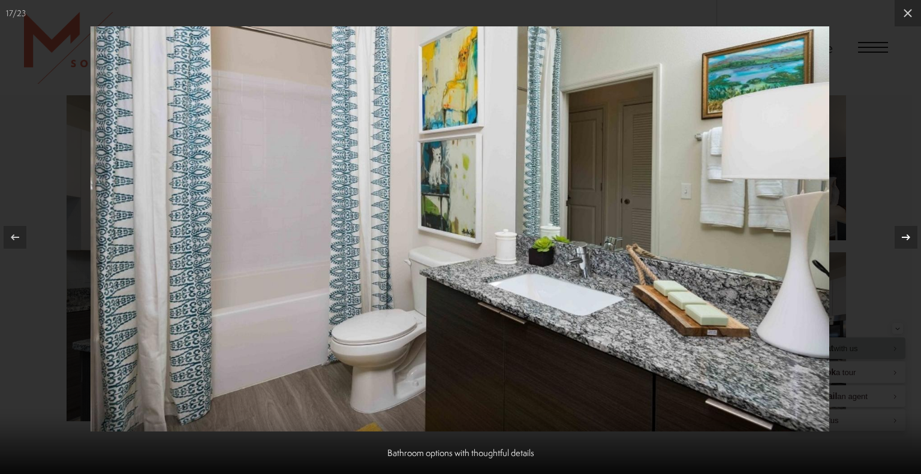
click at [909, 252] on button at bounding box center [900, 237] width 42 height 60
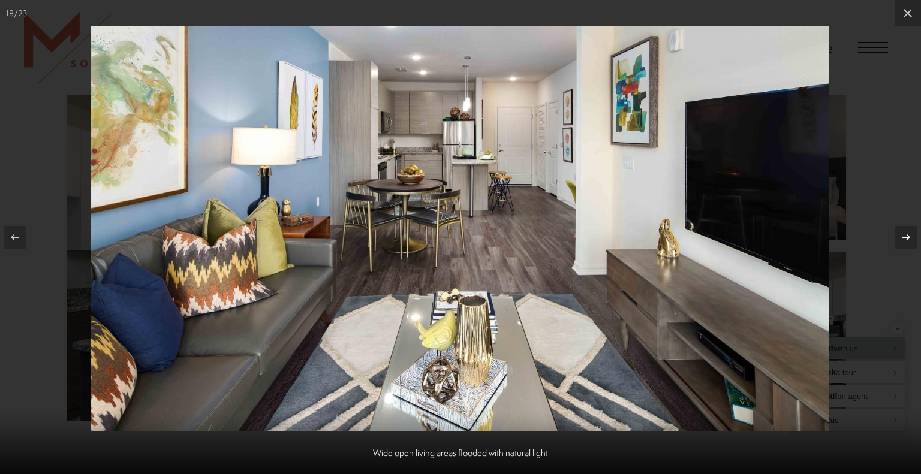
click at [909, 252] on button at bounding box center [900, 237] width 42 height 60
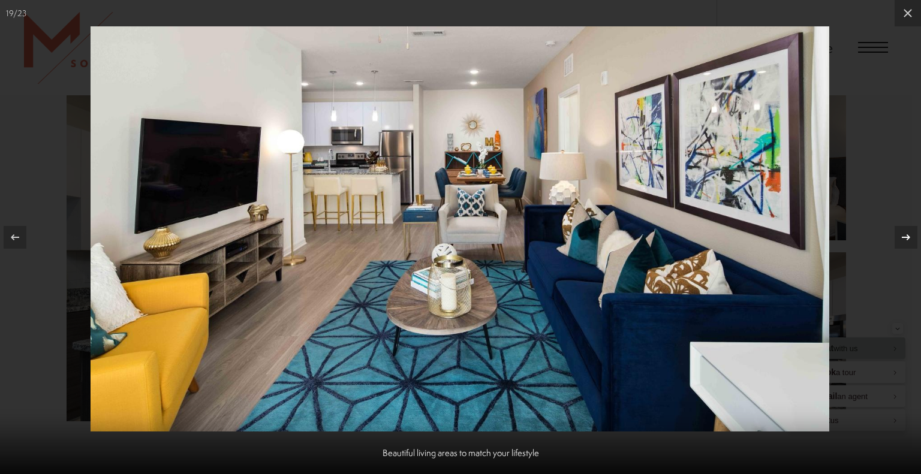
click at [909, 252] on button at bounding box center [900, 237] width 42 height 60
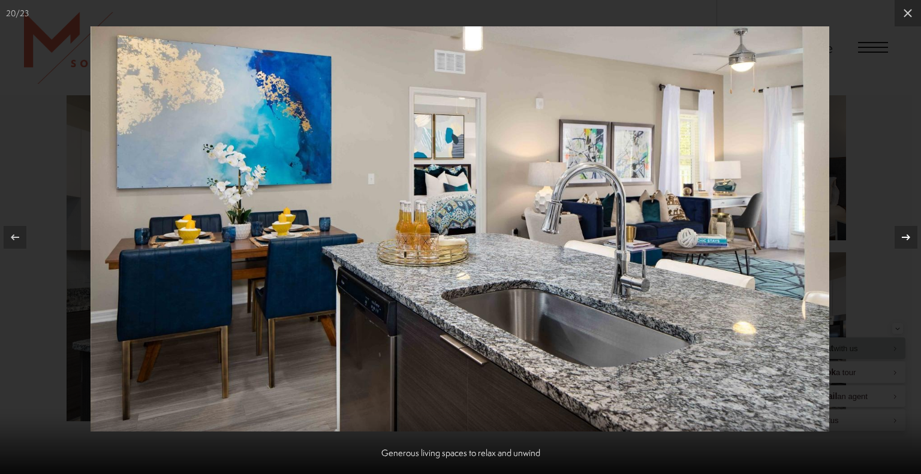
click at [909, 252] on button at bounding box center [900, 237] width 42 height 60
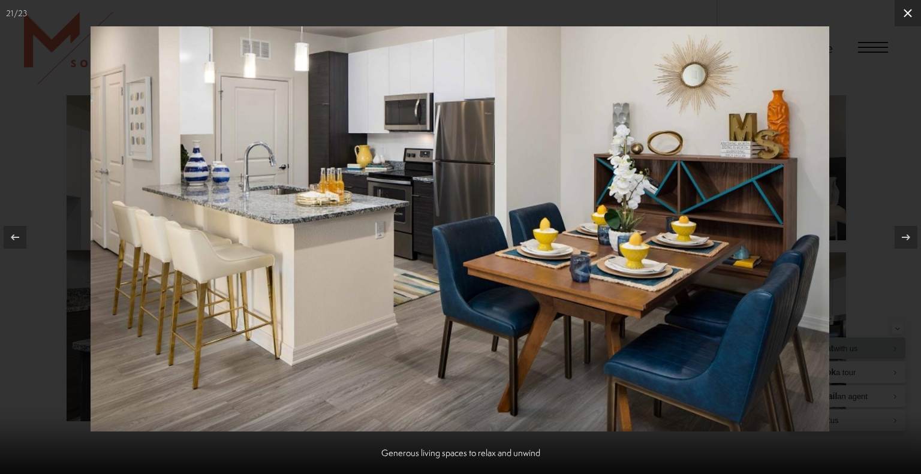
click at [911, 21] on button at bounding box center [907, 13] width 26 height 26
